Goal: Find specific page/section: Find specific page/section

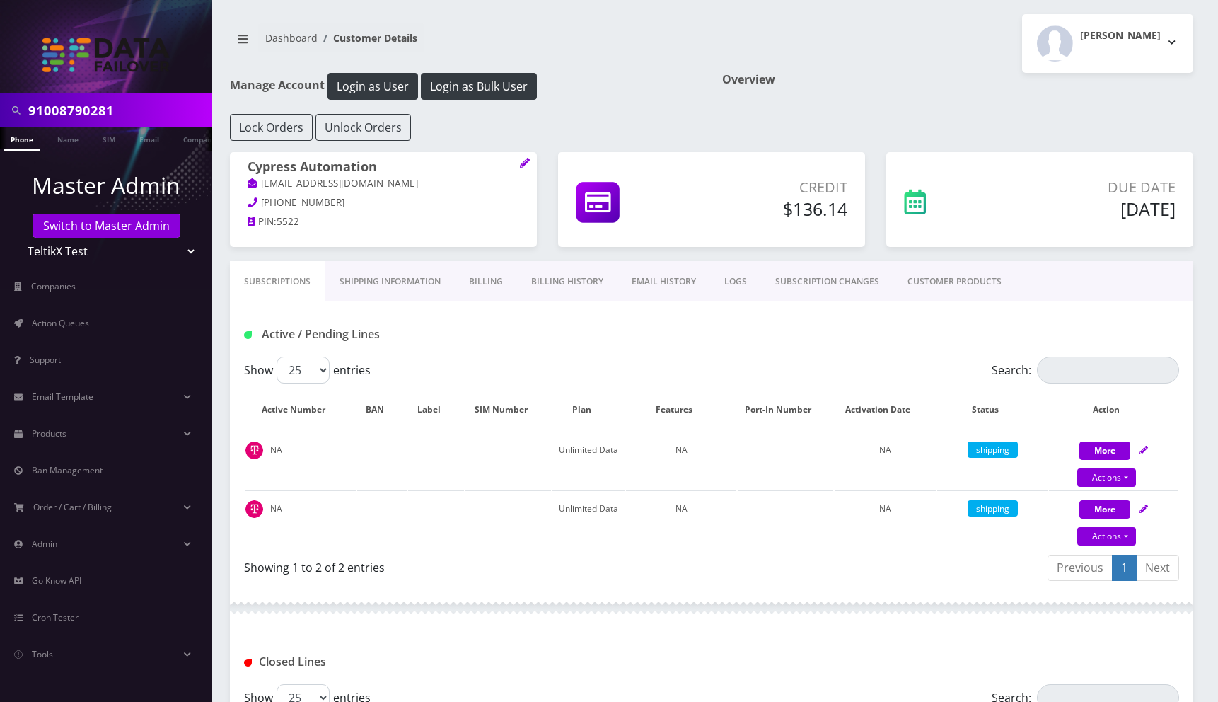
click at [917, 78] on h1 "Overview" at bounding box center [957, 79] width 471 height 13
click at [816, 86] on div "Overview" at bounding box center [958, 93] width 492 height 41
click at [57, 318] on span "Action Queues" at bounding box center [60, 323] width 57 height 12
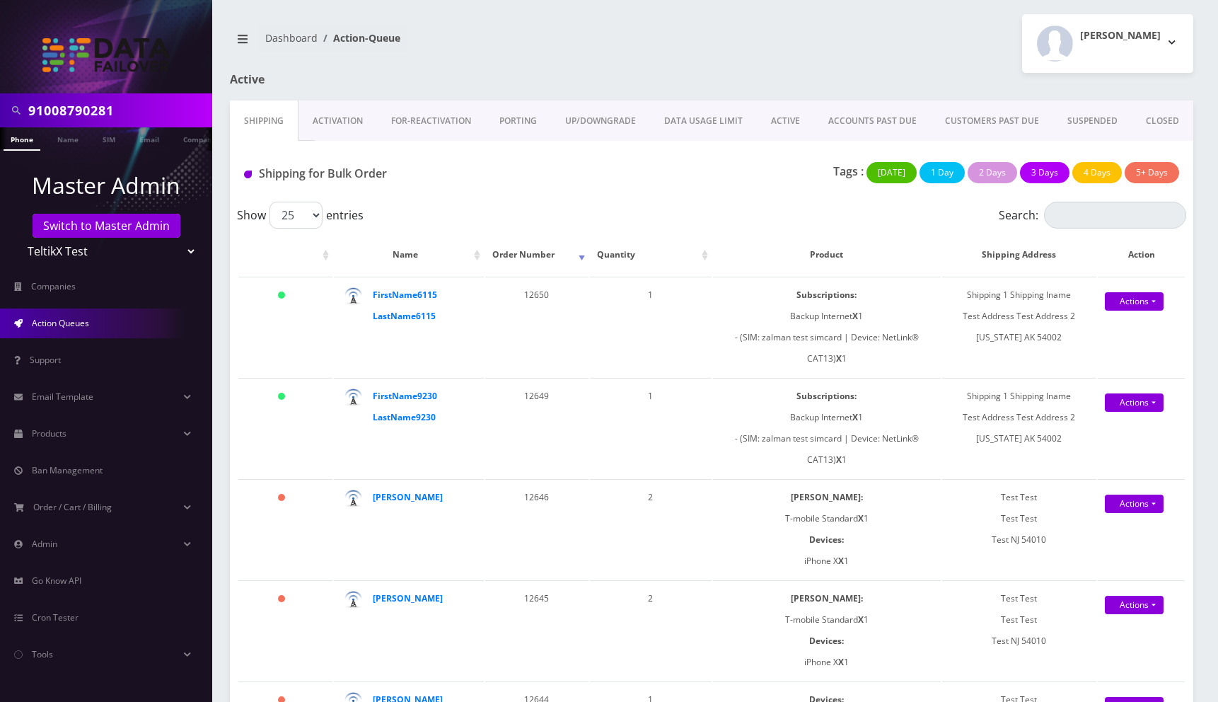
click at [757, 98] on div at bounding box center [876, 87] width 656 height 28
click at [793, 105] on link "ACTIVE" at bounding box center [785, 120] width 57 height 41
